Goal: Communication & Community: Share content

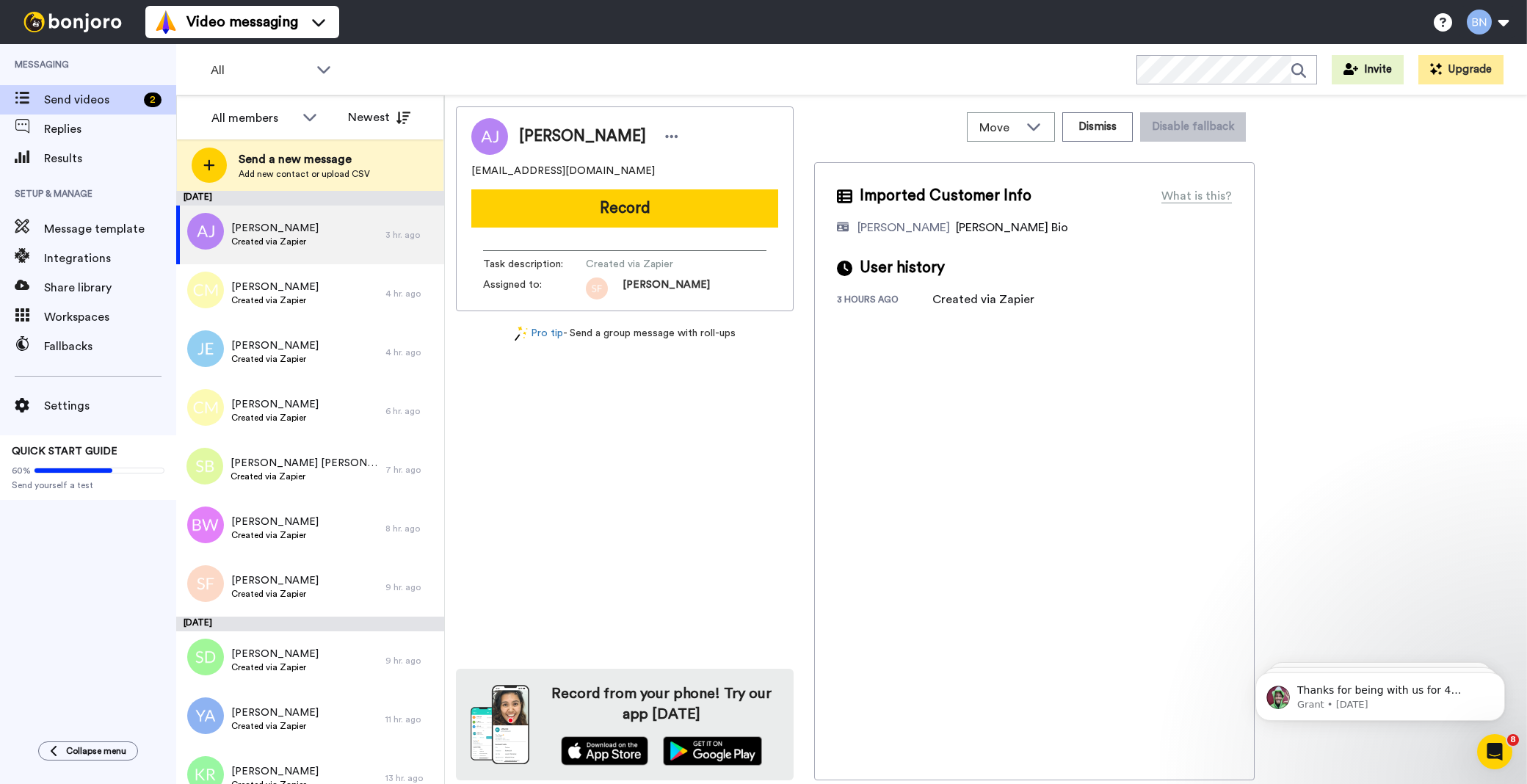
scroll to position [1447, 0]
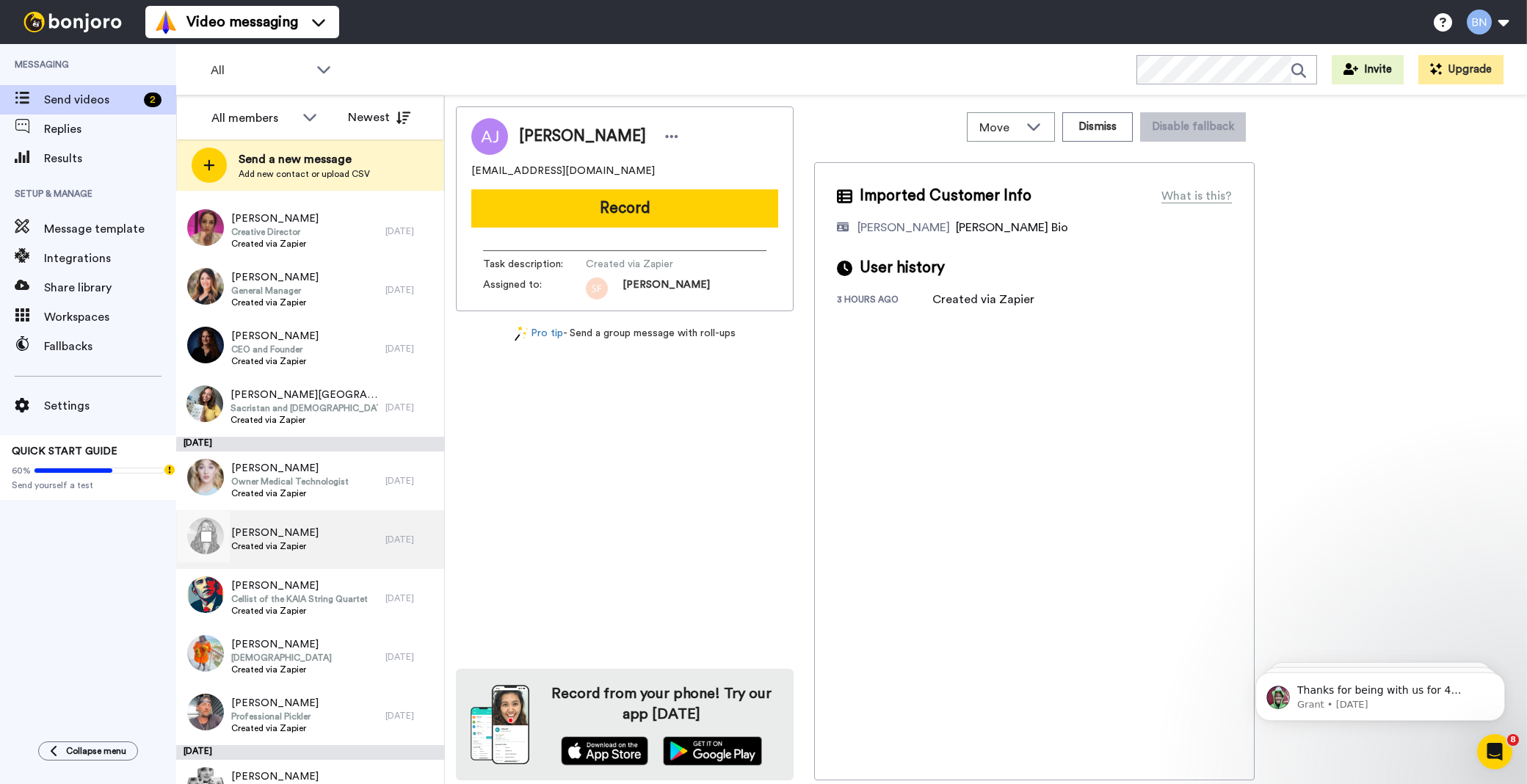
scroll to position [3781, 0]
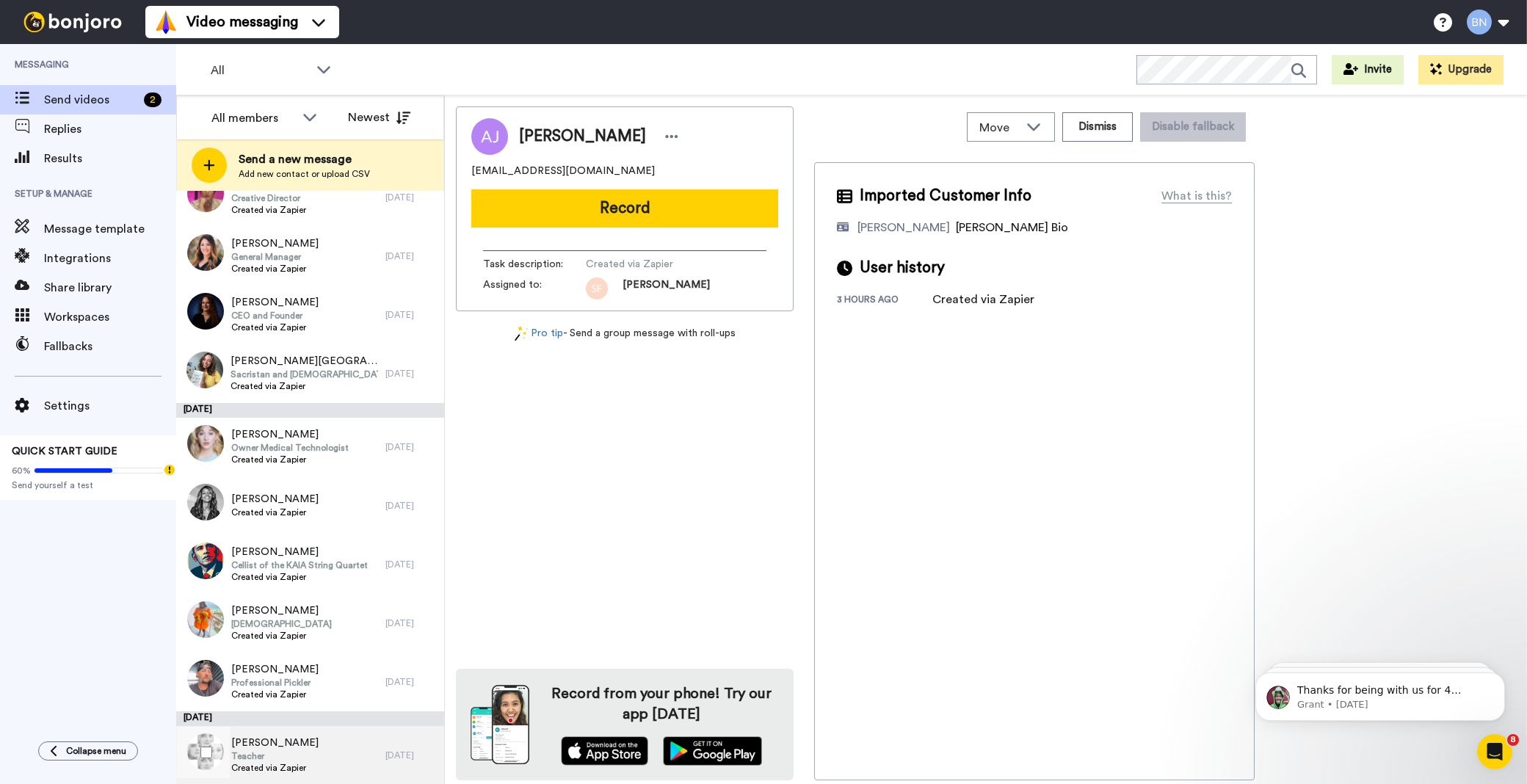
click at [355, 755] on div "Kara Korhummel Teacher Created via Zapier" at bounding box center [281, 755] width 209 height 59
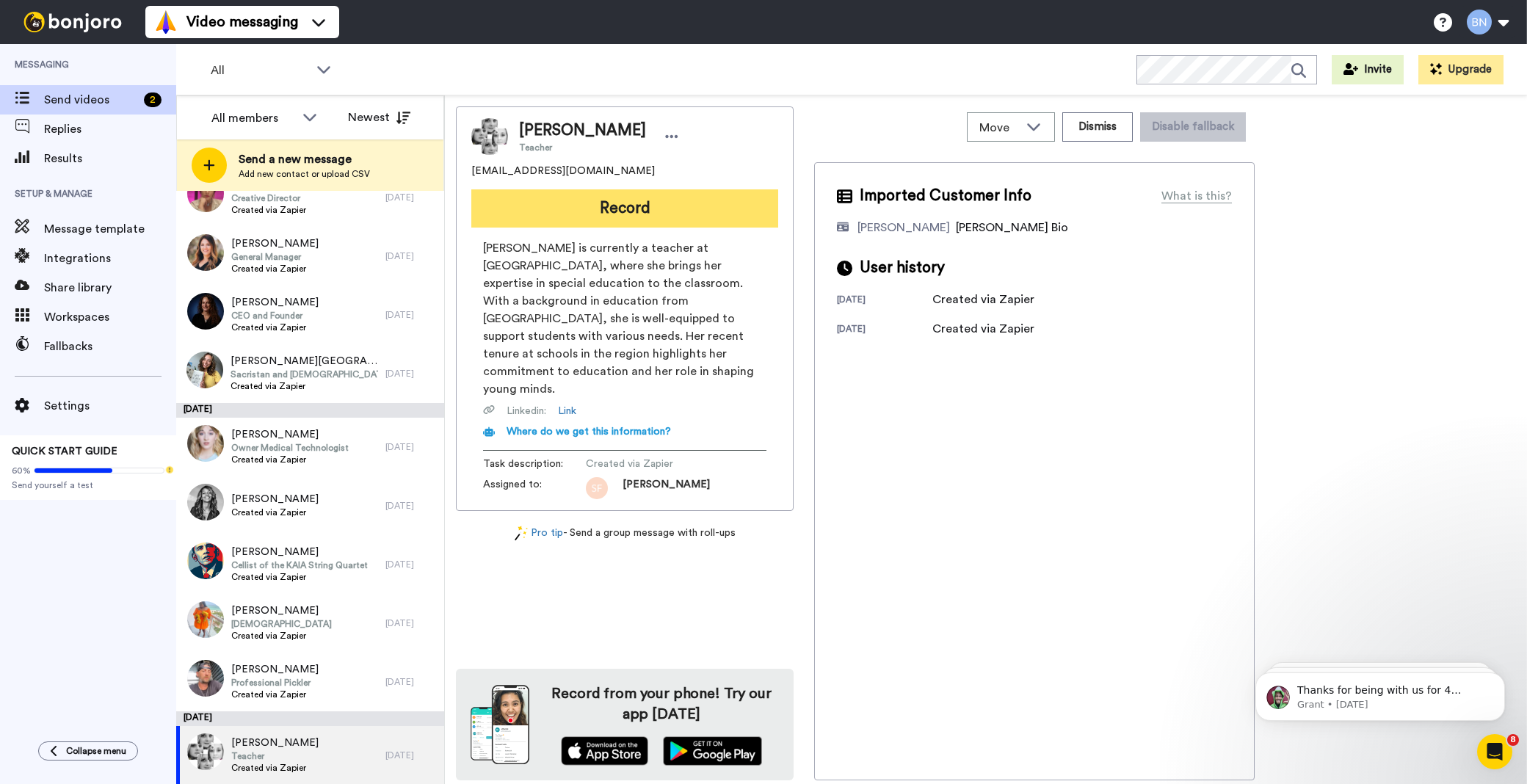
click at [679, 200] on button "Record" at bounding box center [624, 208] width 307 height 38
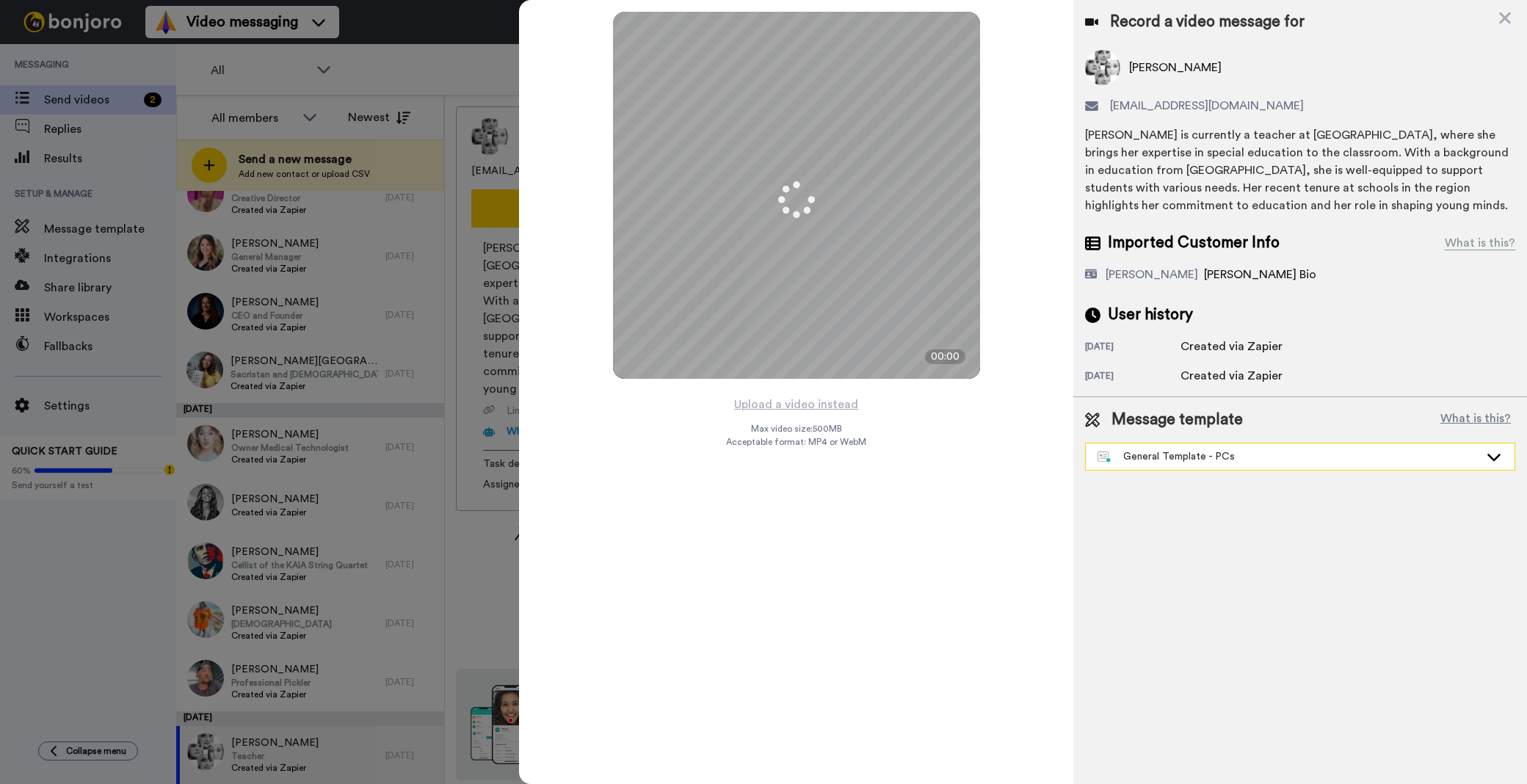
click at [1222, 461] on div "General Template - PCs" at bounding box center [1289, 456] width 382 height 14
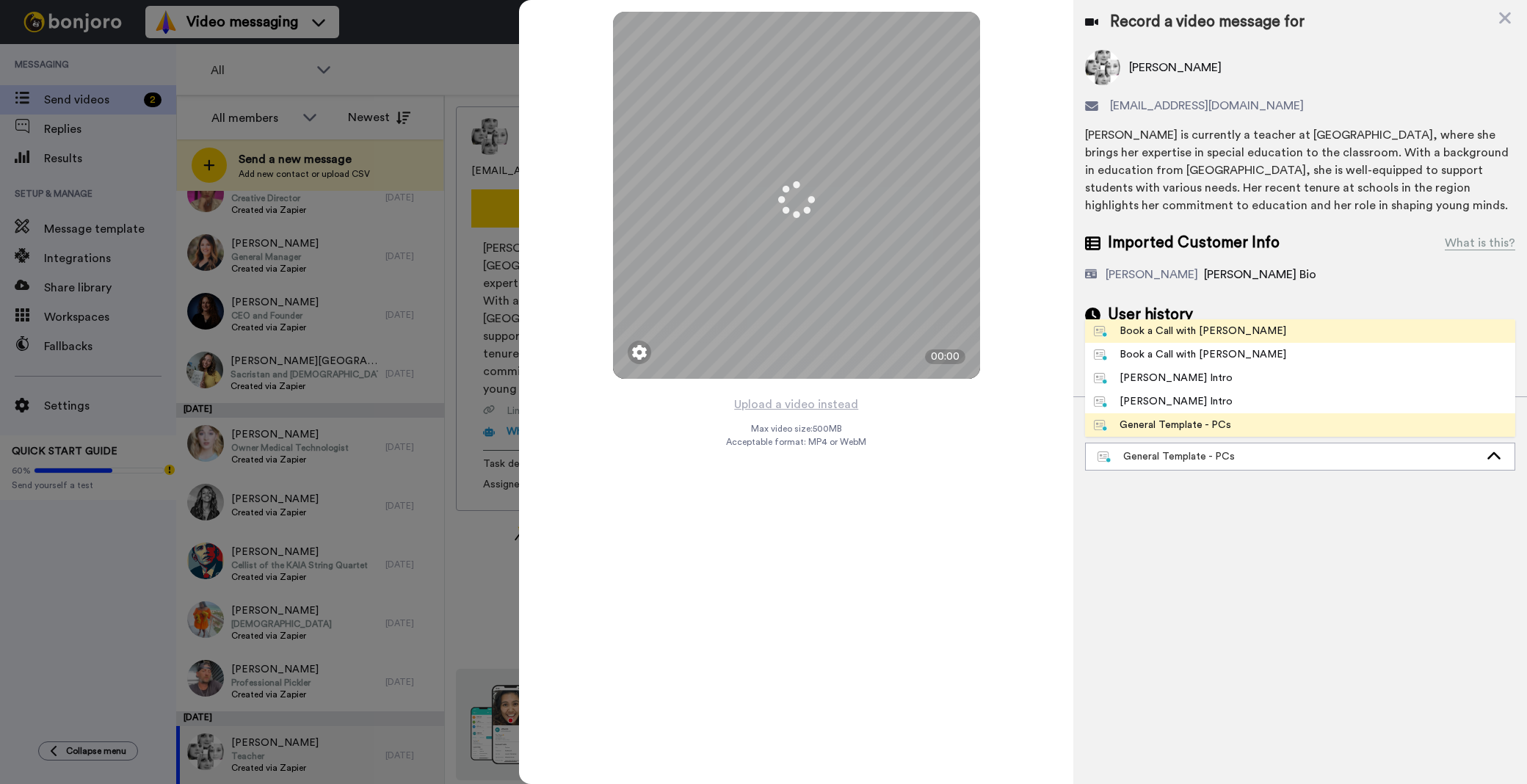
click at [1234, 323] on li "Book a Call with Bruce" at bounding box center [1300, 331] width 431 height 23
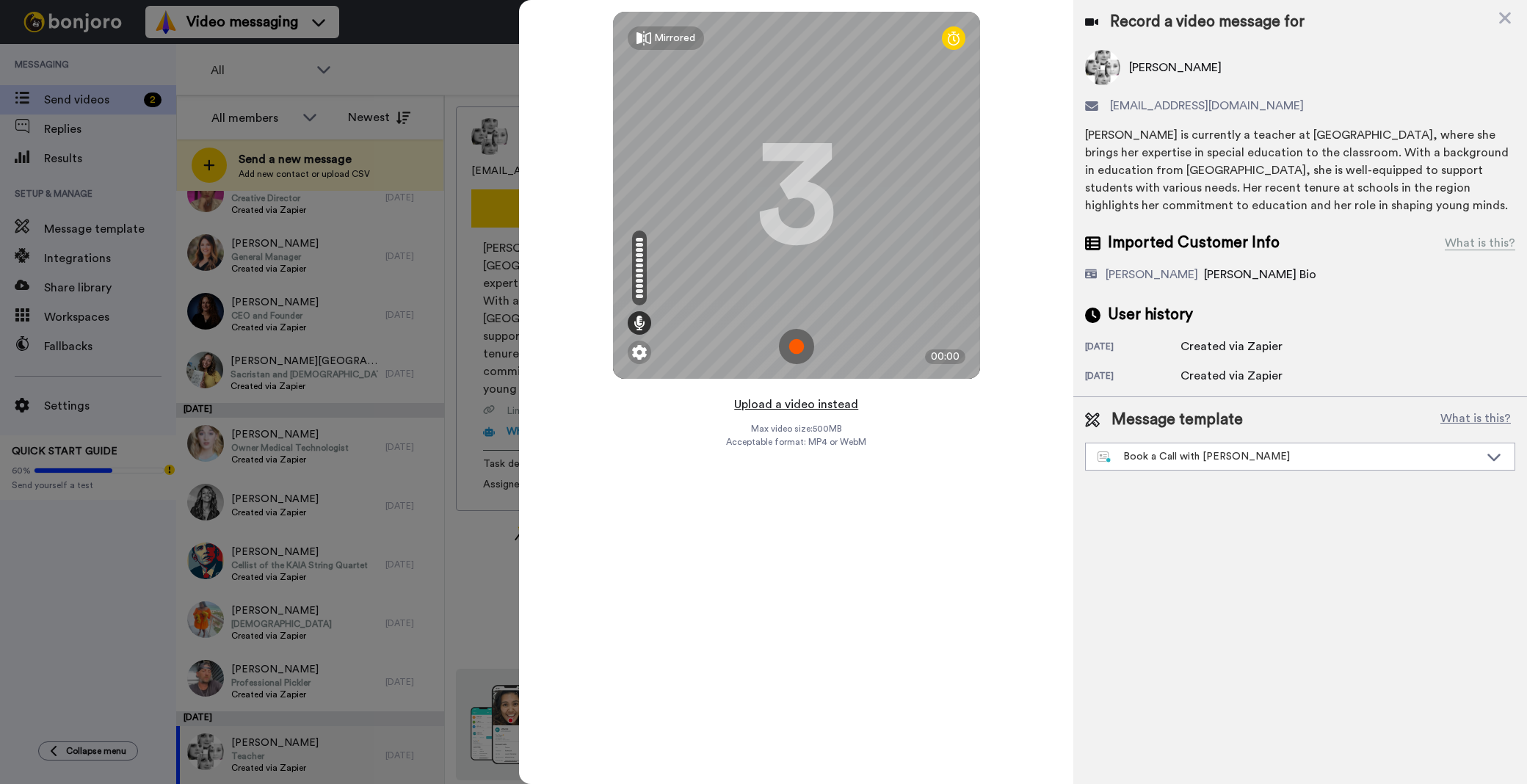
click at [853, 400] on button "Upload a video instead" at bounding box center [796, 404] width 133 height 19
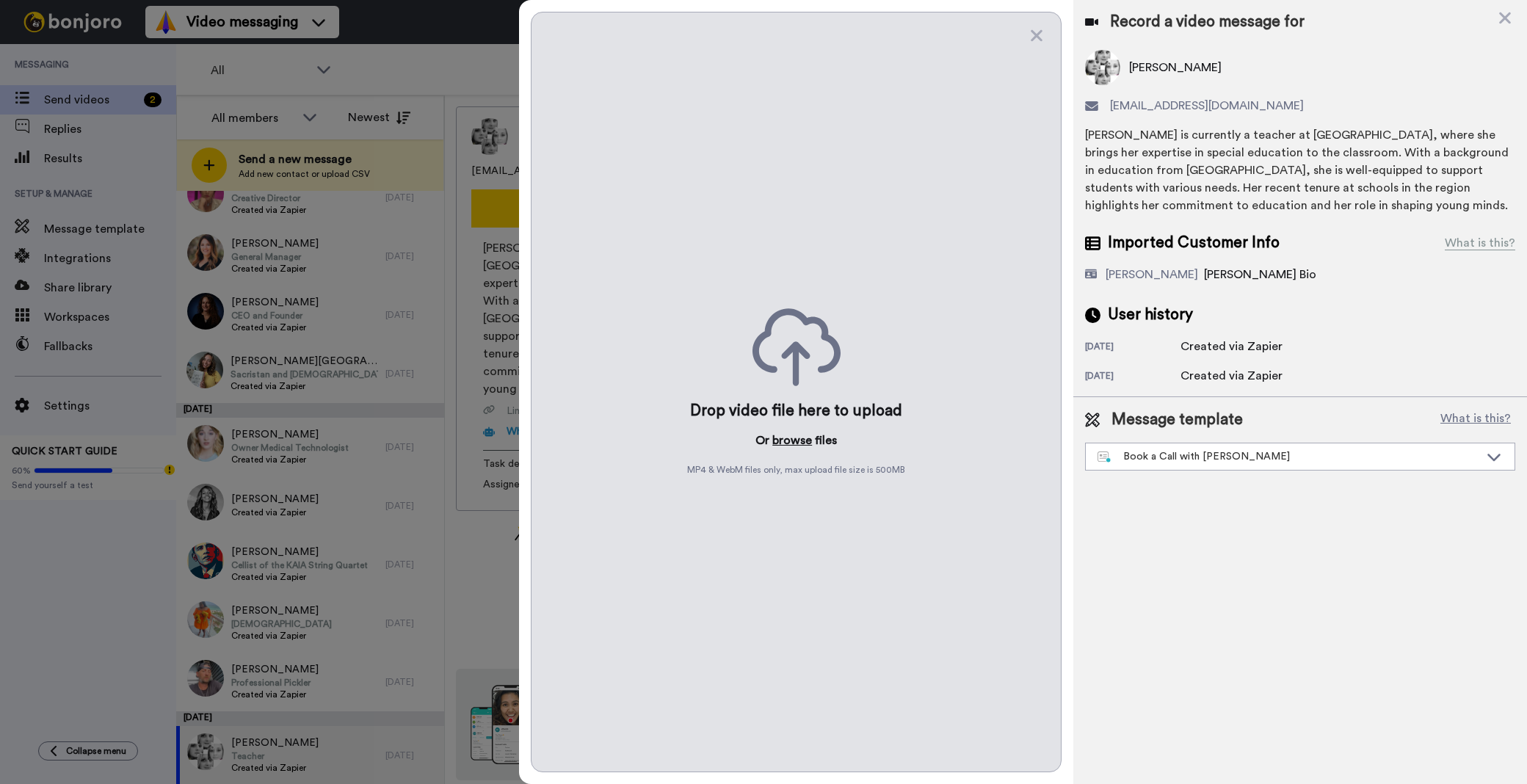
click at [788, 444] on button "browse" at bounding box center [792, 439] width 40 height 17
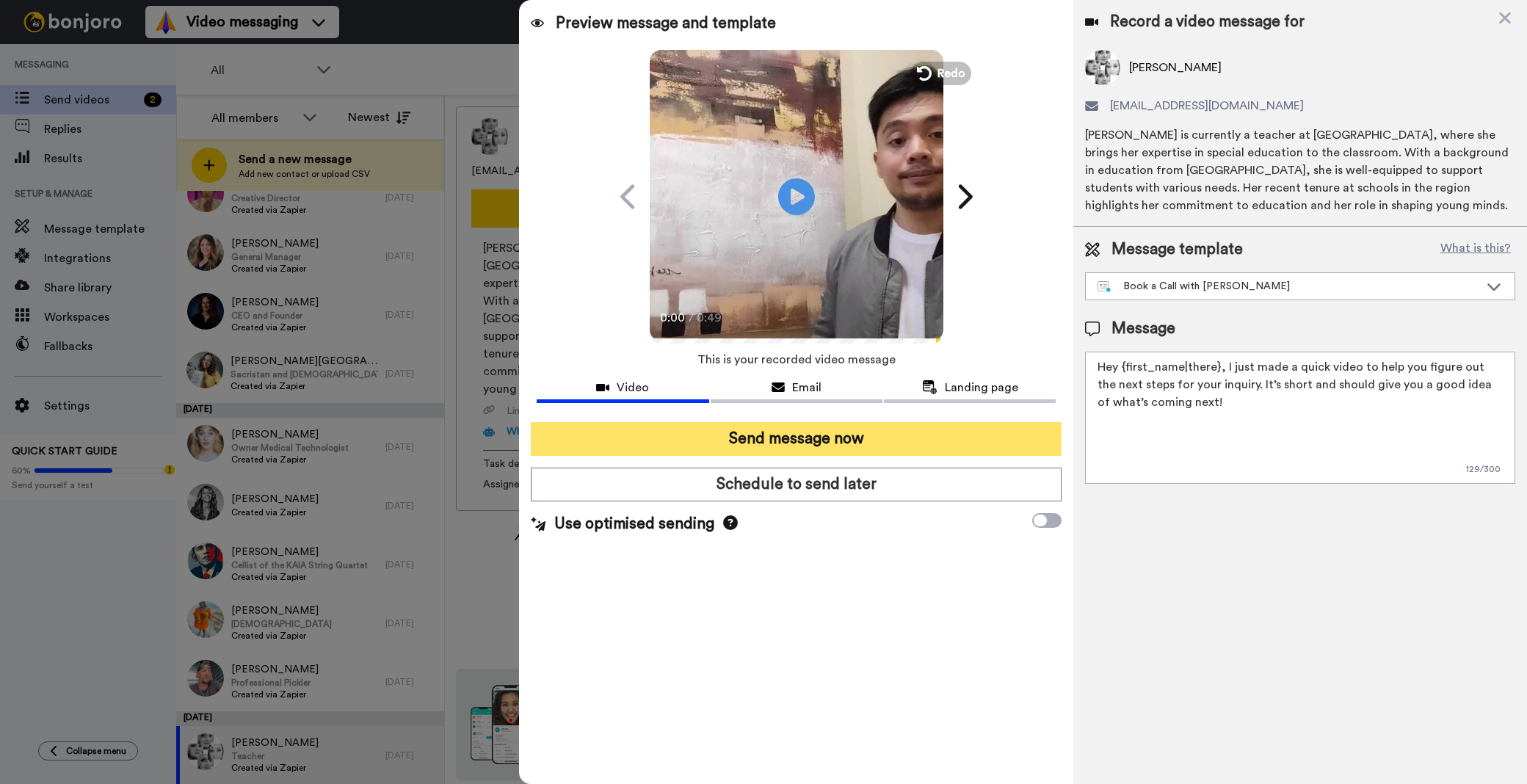
click at [932, 428] on button "Send message now" at bounding box center [796, 439] width 531 height 34
